Goal: Check status: Check status

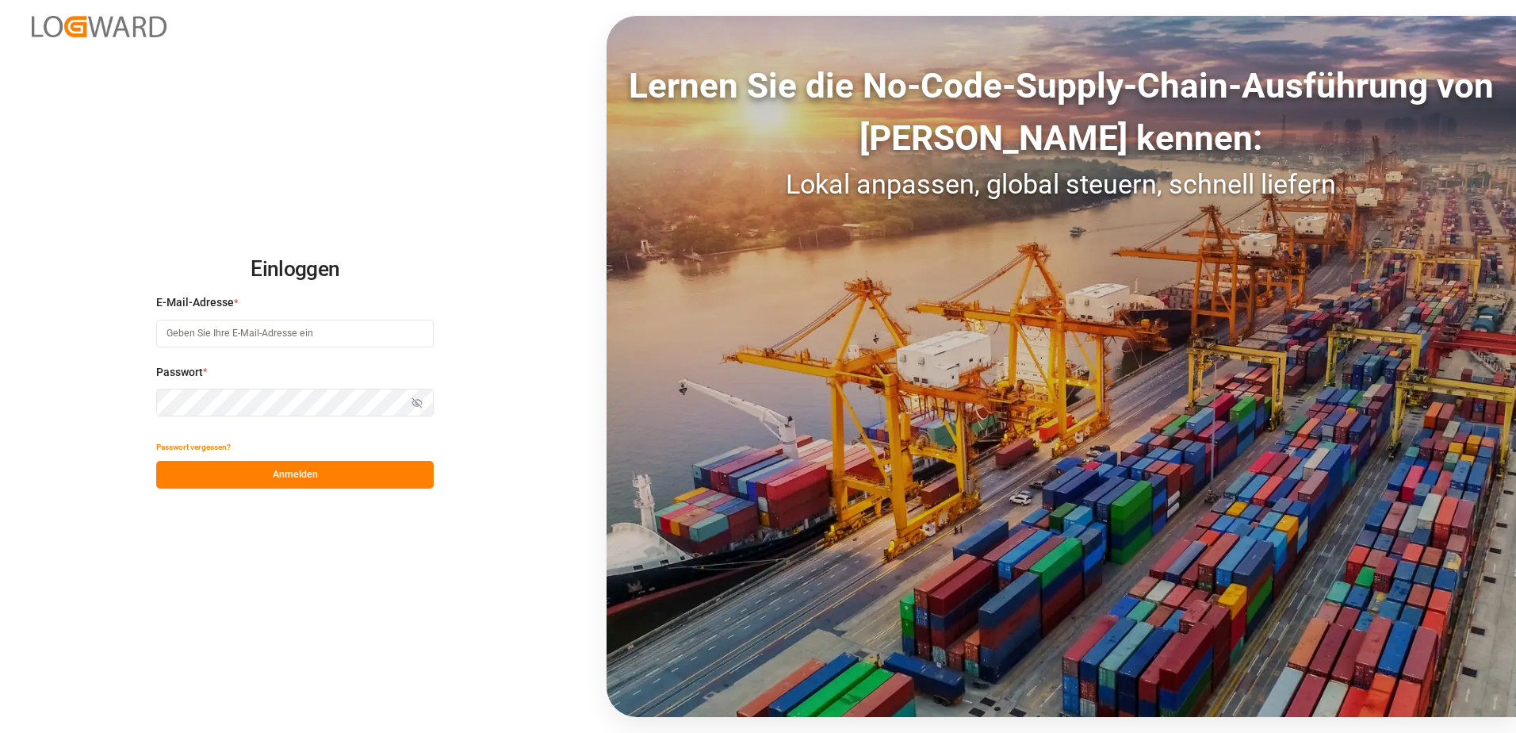
click at [267, 339] on input at bounding box center [295, 334] width 278 height 28
type input "[PERSON_NAME][EMAIL_ADDRESS][PERSON_NAME][DOMAIN_NAME]"
click at [266, 478] on button "Anmelden" at bounding box center [295, 475] width 278 height 28
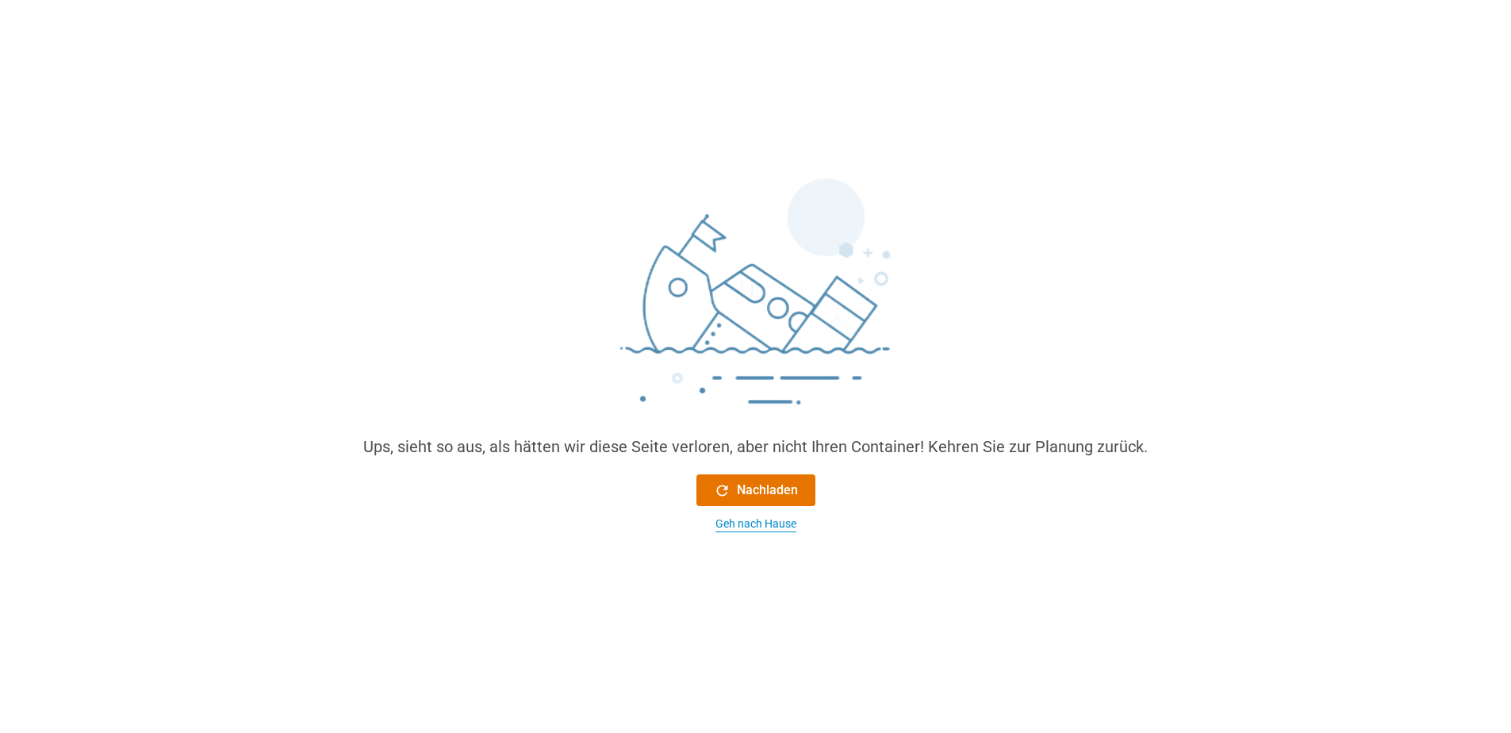
click at [740, 525] on div "Geh nach Hause" at bounding box center [755, 523] width 81 height 17
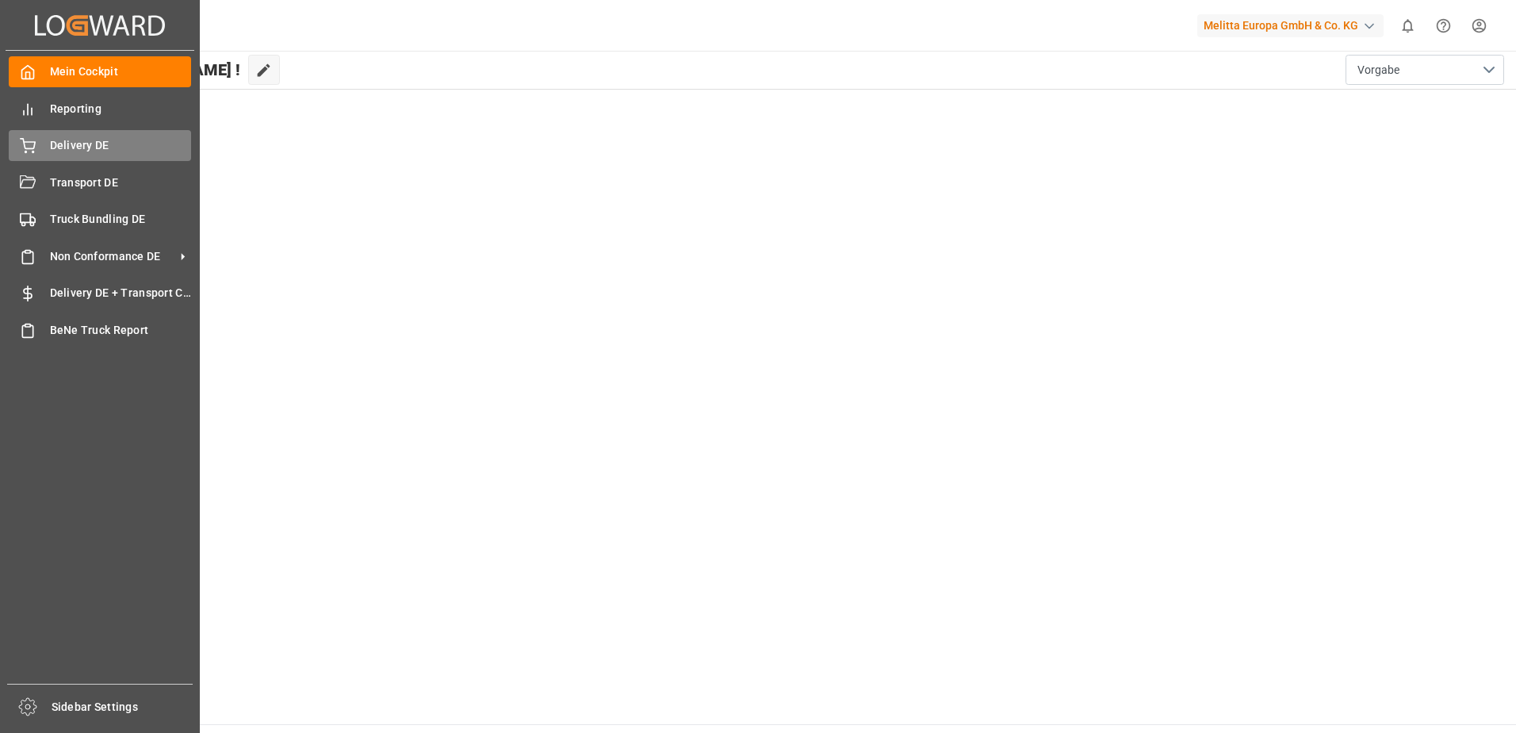
click at [37, 141] on div "Delivery DE Delivery DE" at bounding box center [100, 145] width 182 height 31
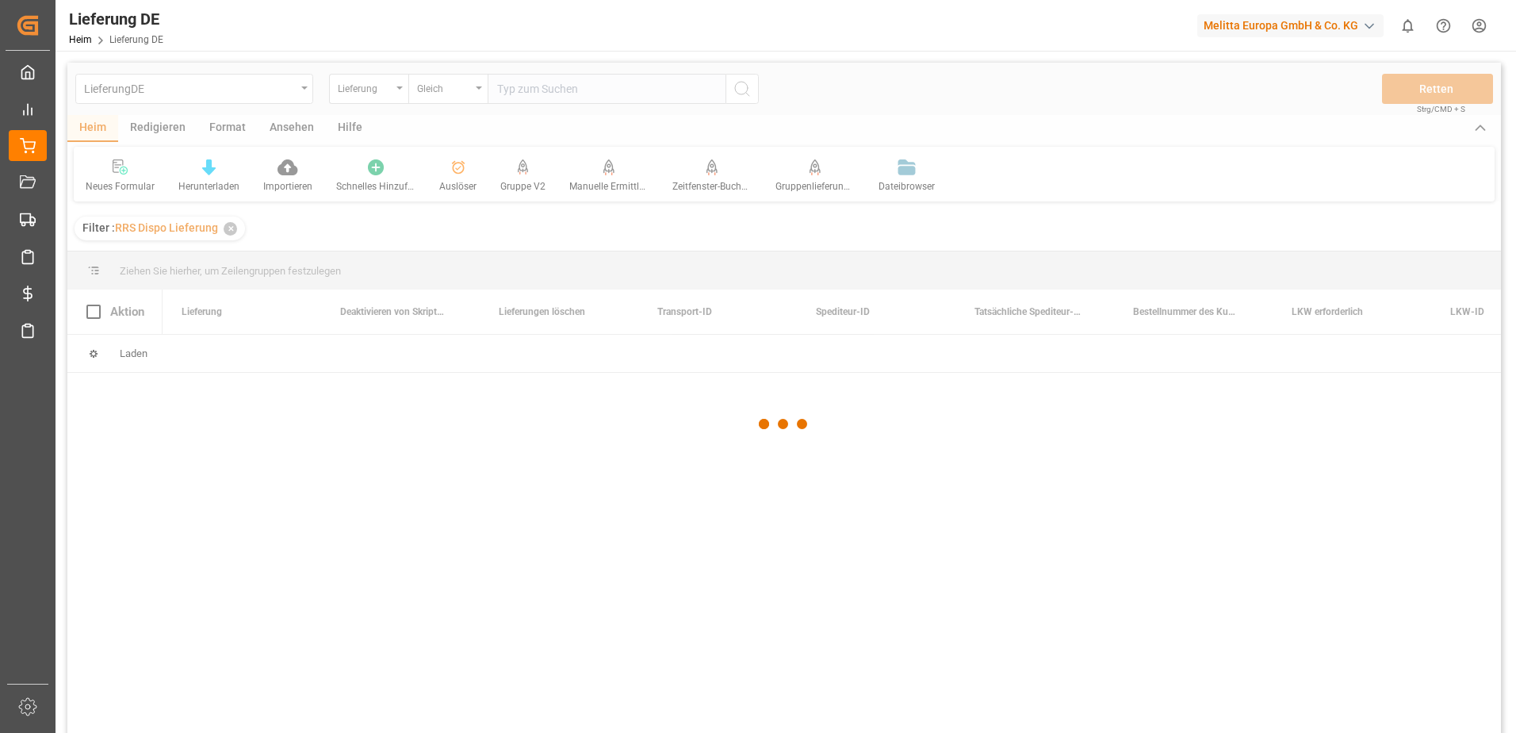
click at [563, 95] on div at bounding box center [784, 424] width 1434 height 723
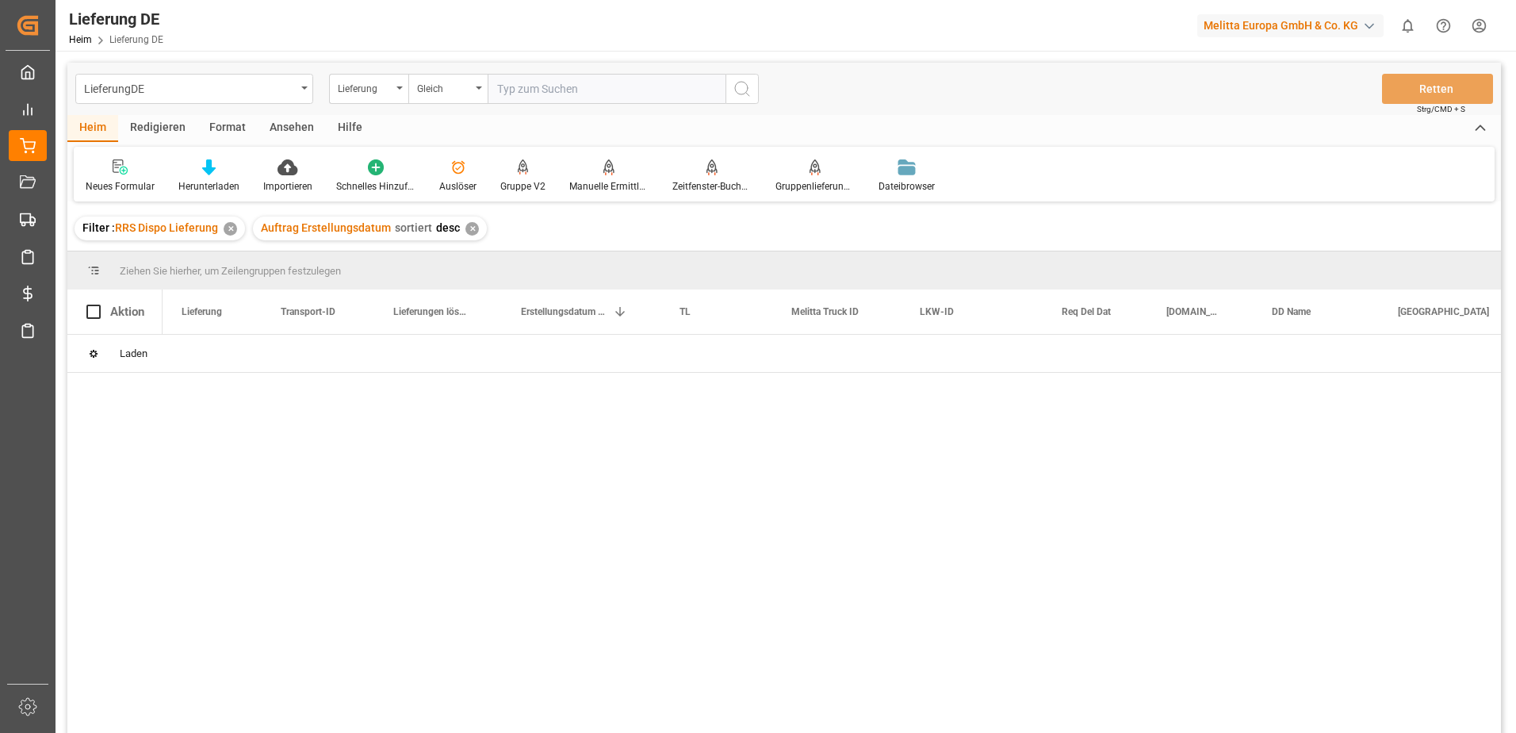
click at [564, 86] on input "text" at bounding box center [607, 89] width 238 height 30
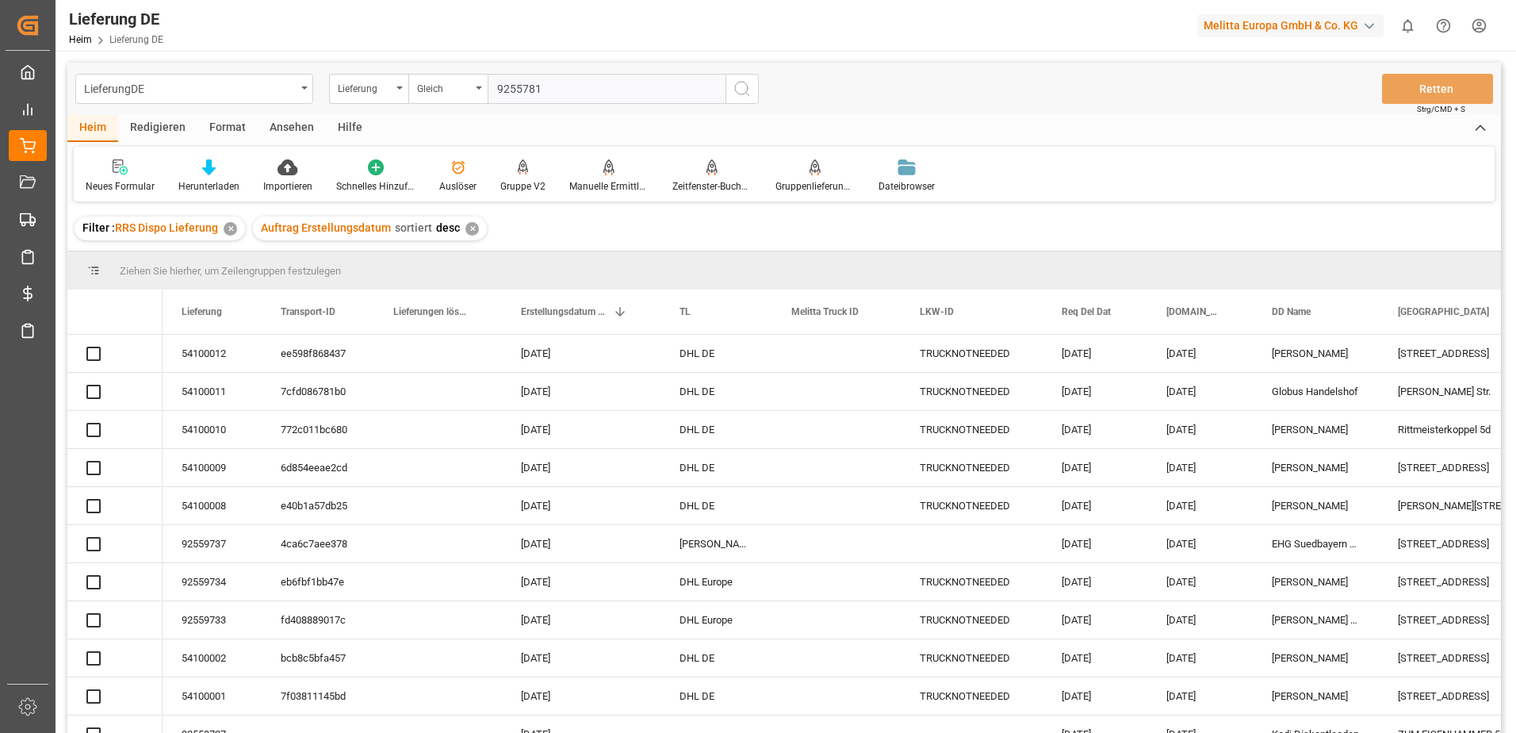
type input "92557817"
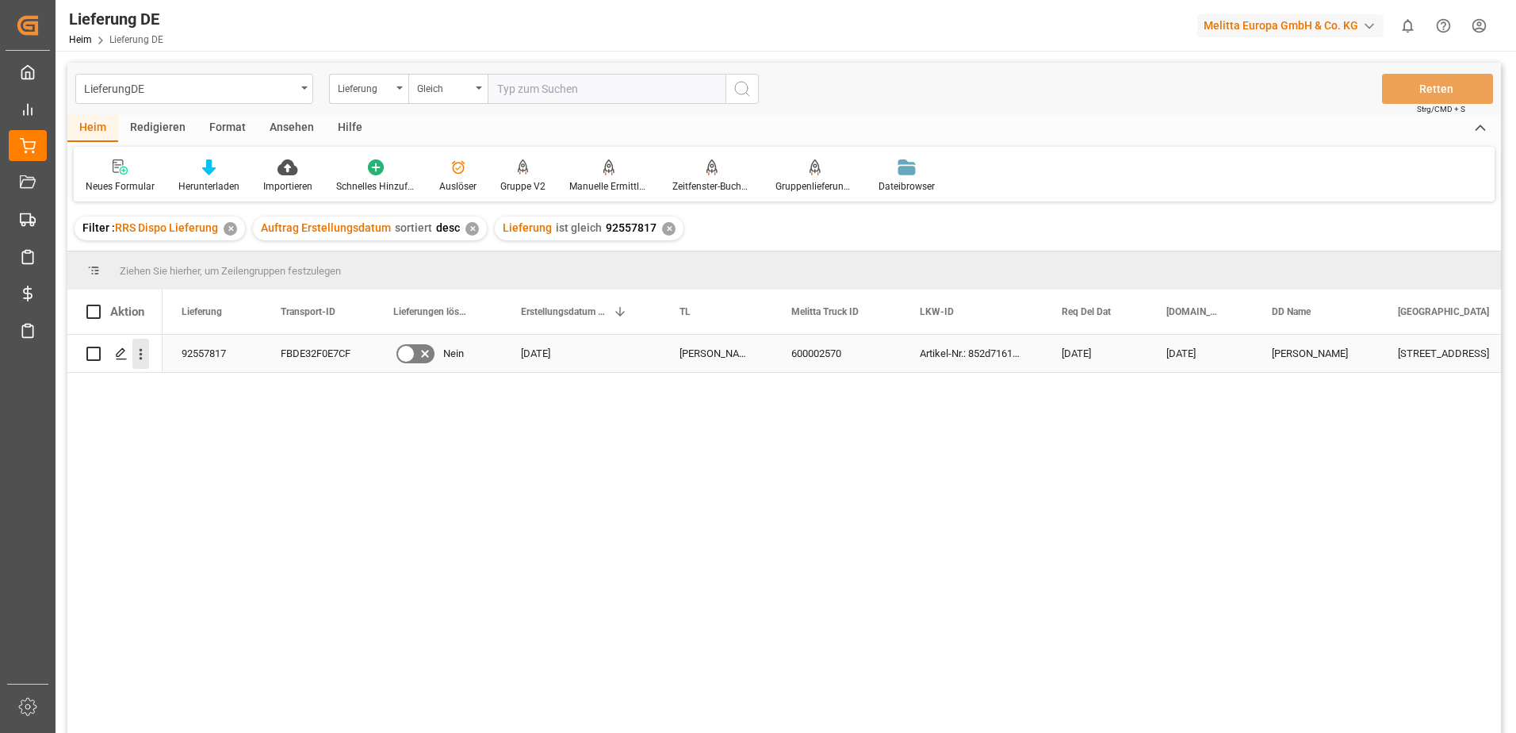
click at [144, 355] on icon "Menü öffnen" at bounding box center [140, 354] width 17 height 17
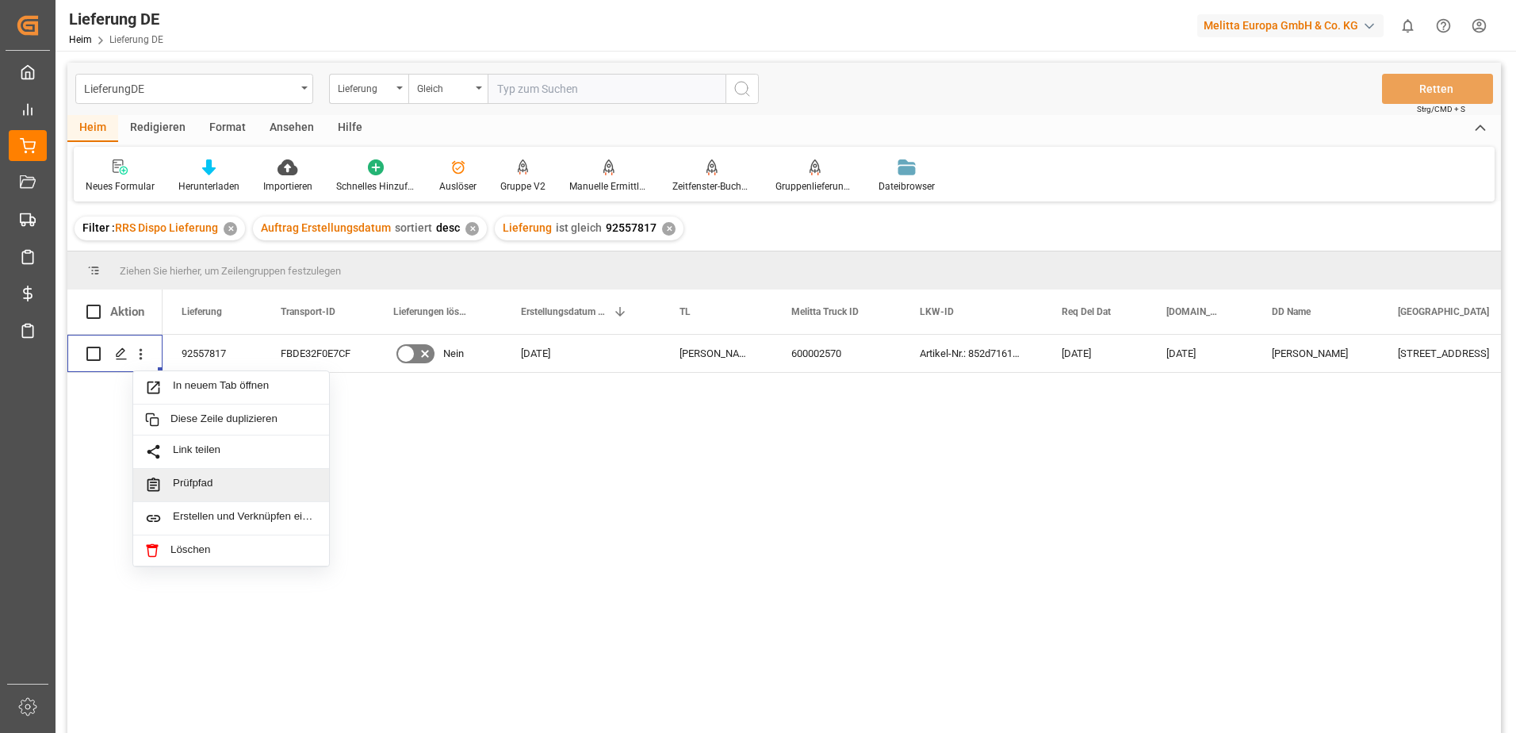
click at [607, 481] on div "92557817 FBDE32F0E7CF Nein [DATE] [PERSON_NAME] DE 600002570 Artikel-Nr.: 852d7…" at bounding box center [832, 539] width 1339 height 408
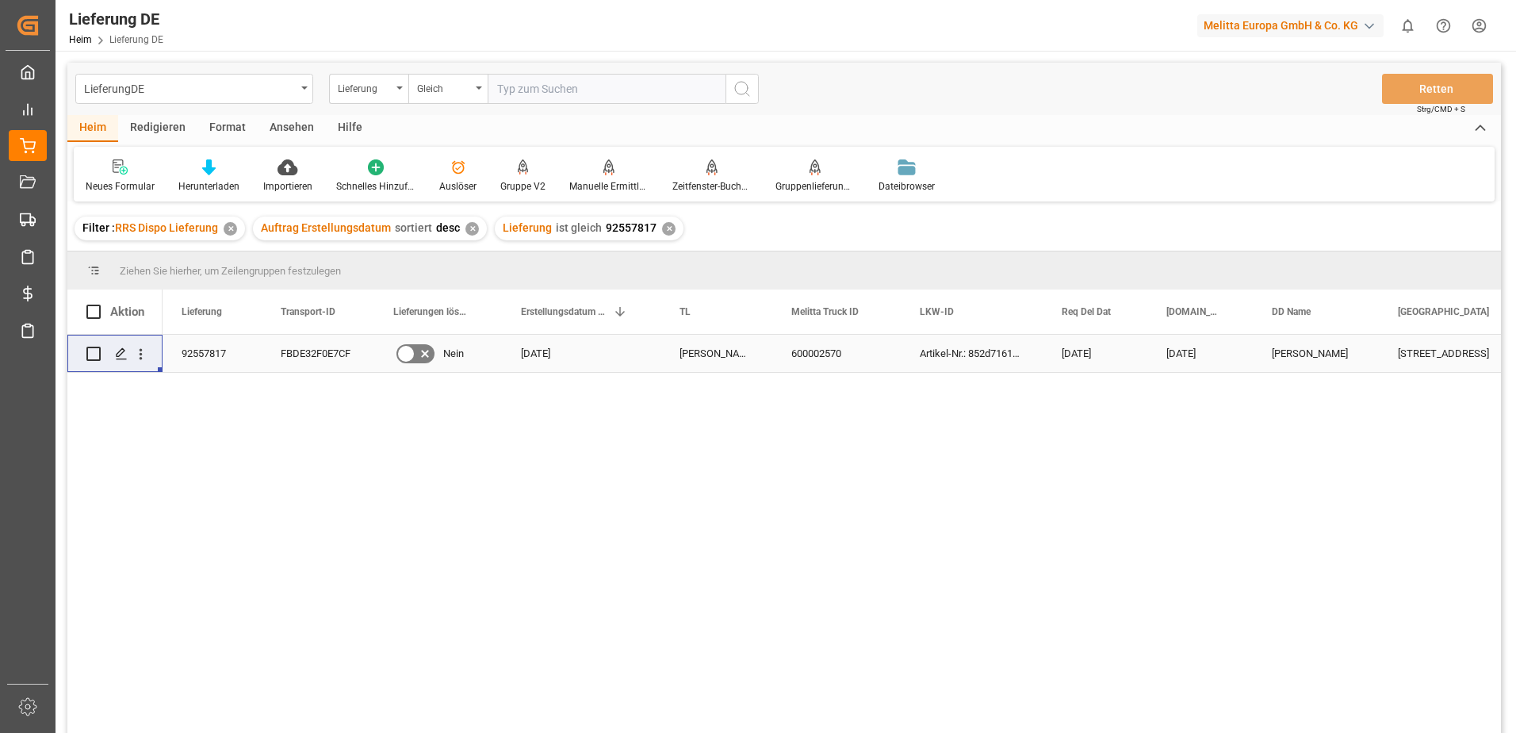
click at [293, 352] on div "FBDE32F0E7CF" at bounding box center [318, 353] width 113 height 37
click at [142, 357] on icon "Menü öffnen" at bounding box center [140, 354] width 17 height 17
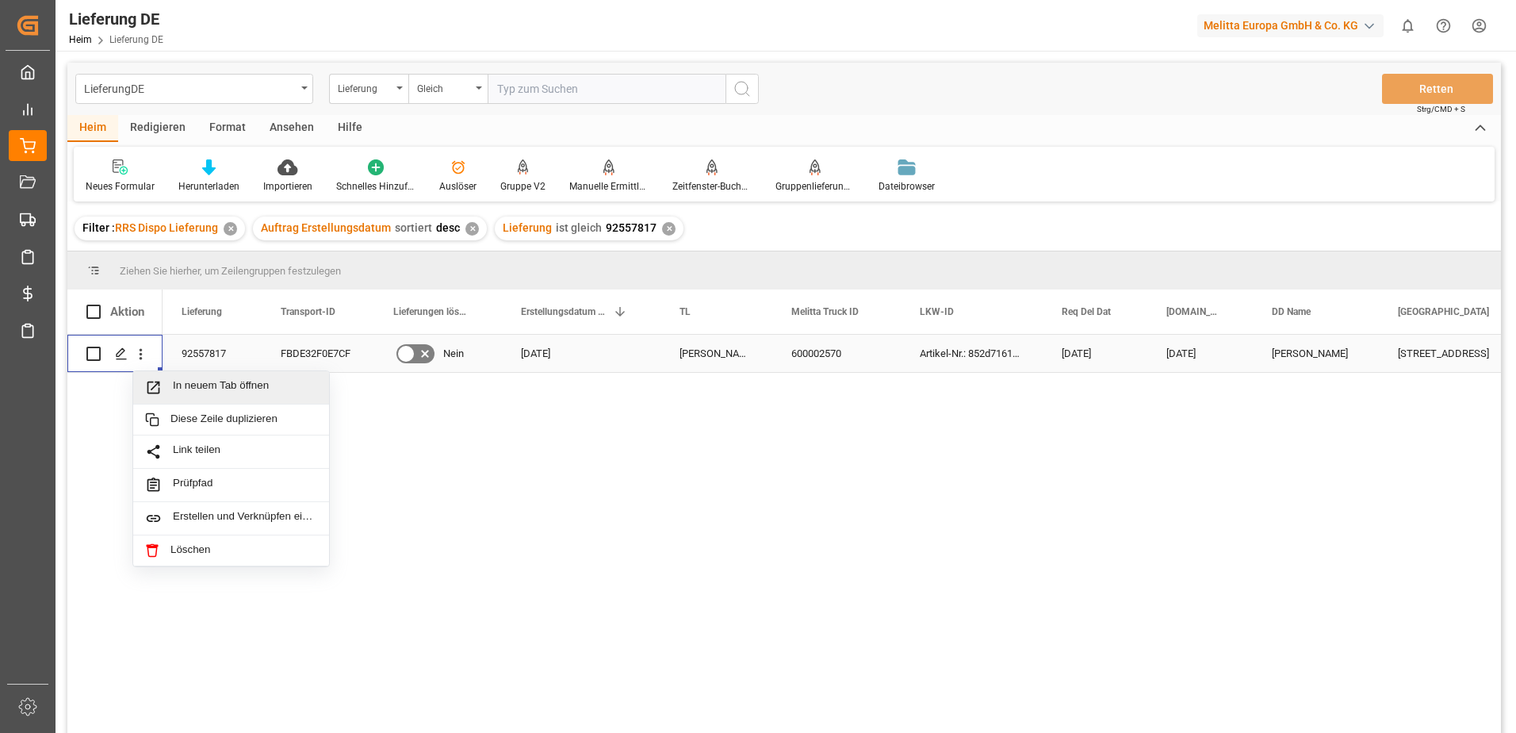
click at [165, 381] on span "Drücken Sie die Leertaste, um diese Zeile auszuwählen." at bounding box center [159, 387] width 28 height 17
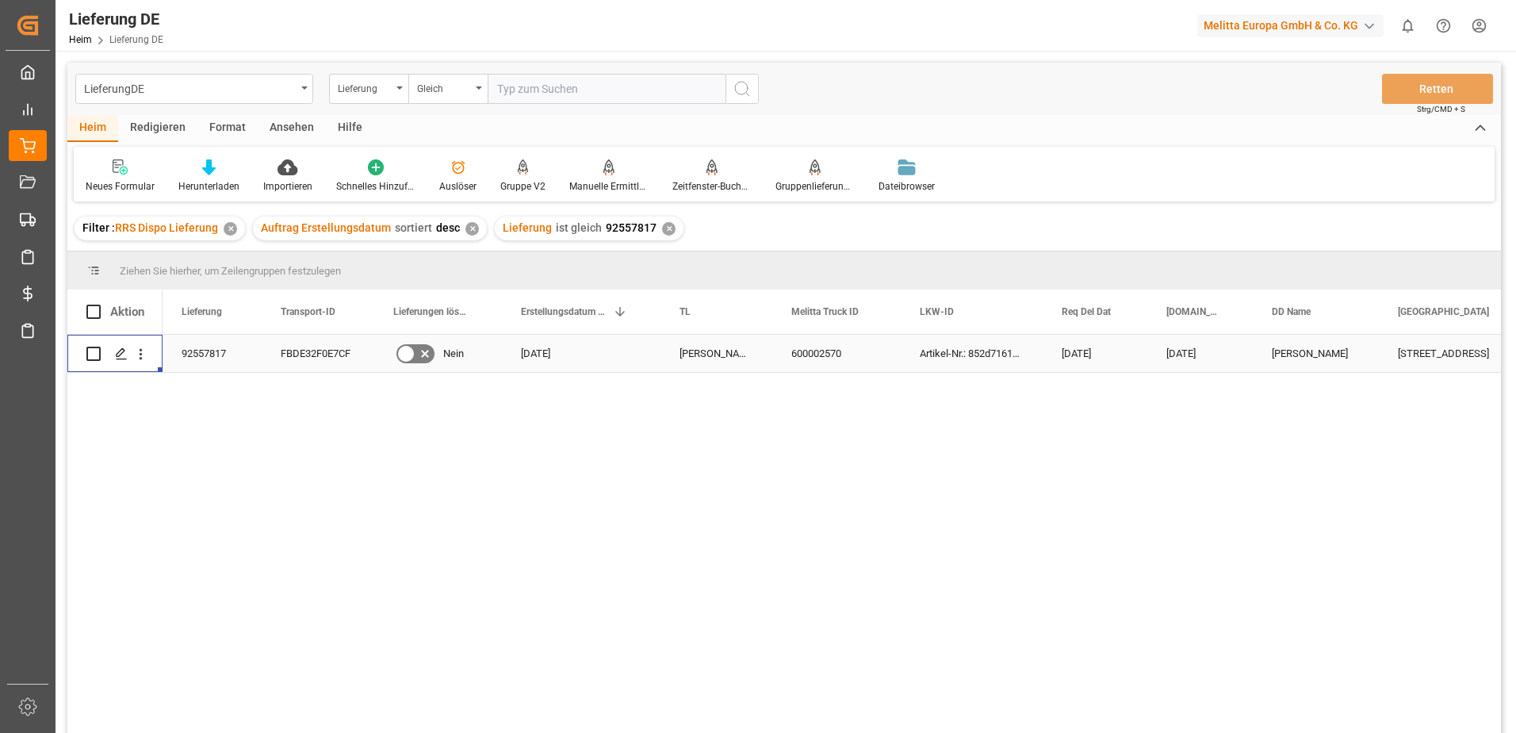
click at [213, 354] on div "92557817" at bounding box center [212, 353] width 99 height 37
click at [351, 354] on div "FBDE32F0E7CF" at bounding box center [318, 353] width 113 height 37
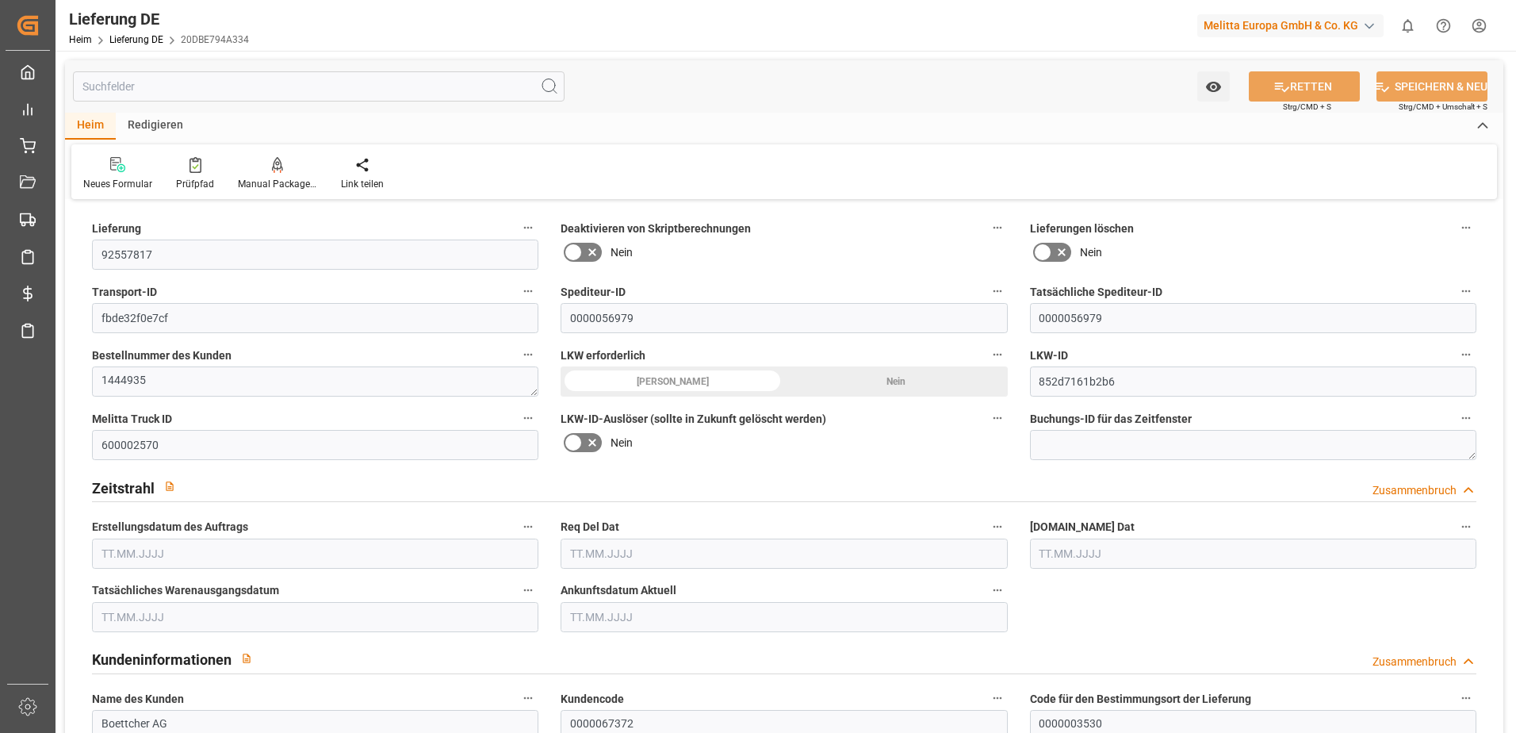
type input "1"
type input "0.75"
type input "191.681"
type input "233"
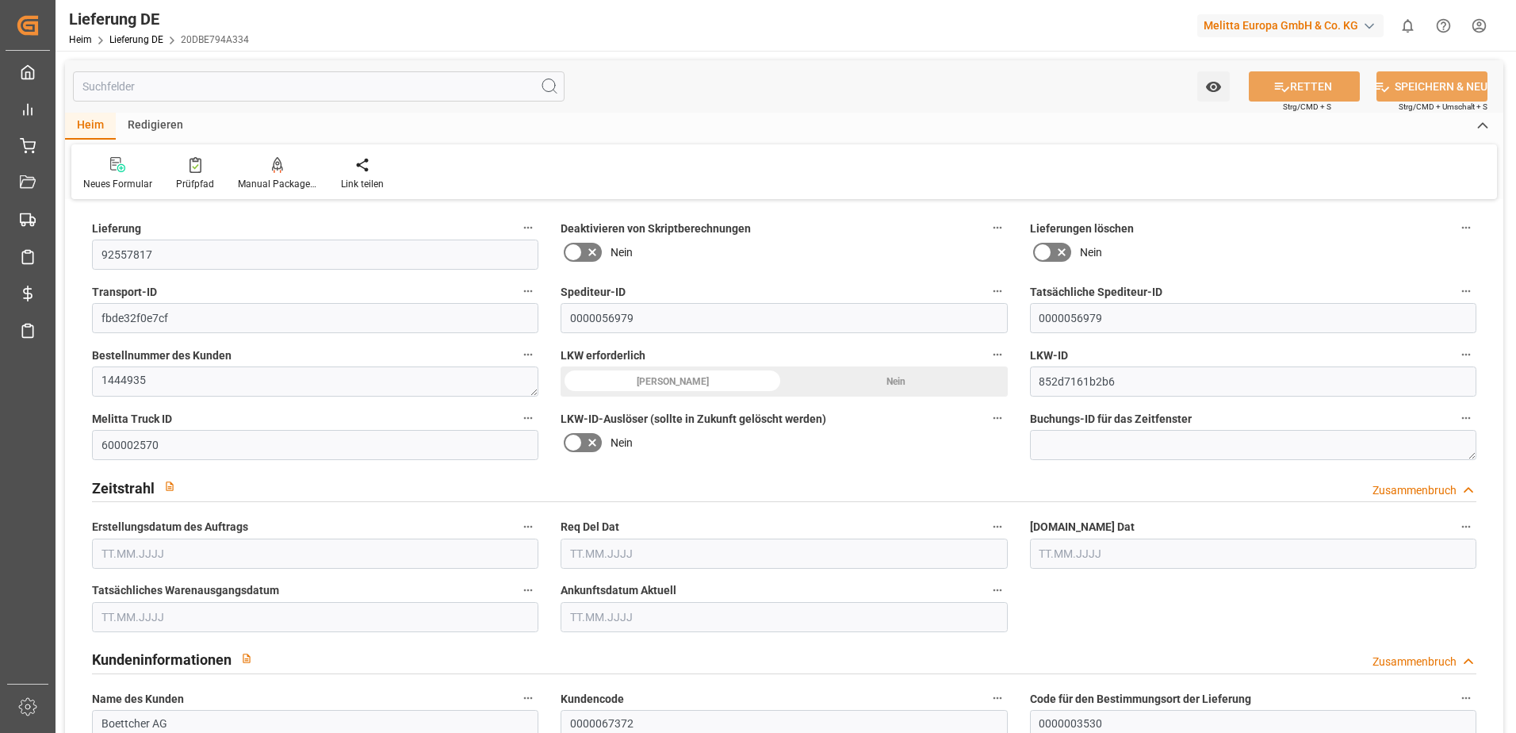
type input "776.966"
type input "[DATE]"
